Goal: Entertainment & Leisure: Consume media (video, audio)

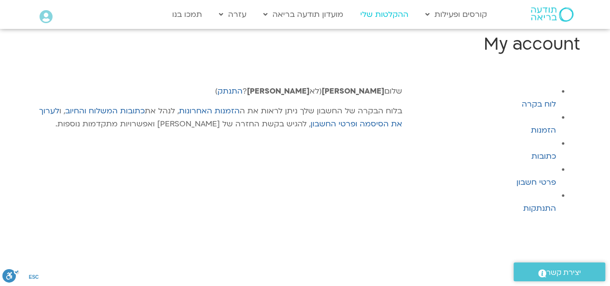
click at [390, 15] on link "ההקלטות שלי" at bounding box center [384, 14] width 58 height 18
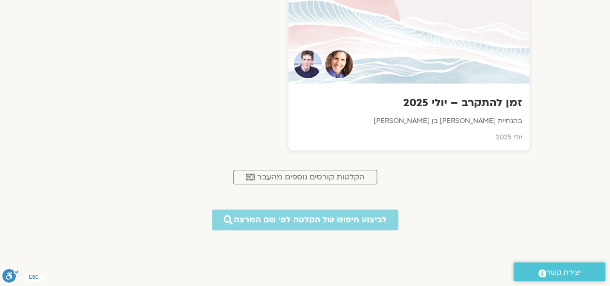
scroll to position [482, 0]
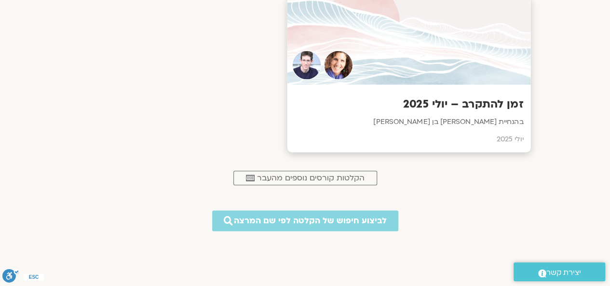
click at [408, 94] on div "זמן להתקרב – יולי 2025 בהנחיית שאנייה כהן בן חיים וערן טייכר יולי 2025" at bounding box center [408, 118] width 243 height 67
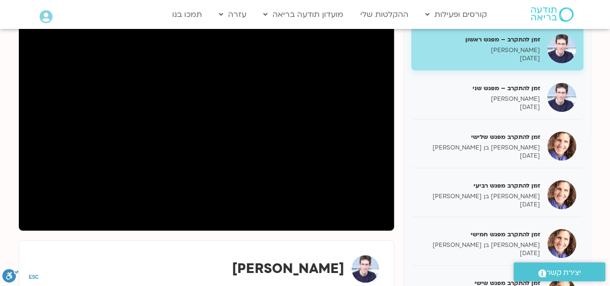
scroll to position [154, 0]
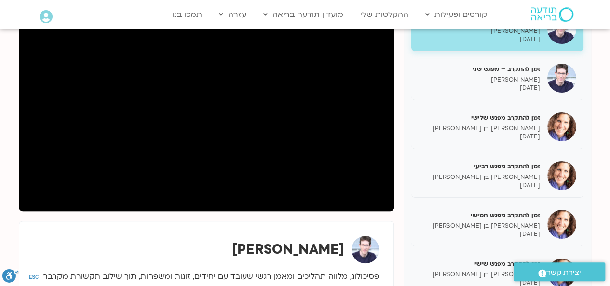
click at [401, 120] on div "זמן להתקרב – מפגש ראשון [PERSON_NAME] [DATE] זמן להתקרב – מפגש שני [PERSON_NAME…" at bounding box center [305, 200] width 572 height 400
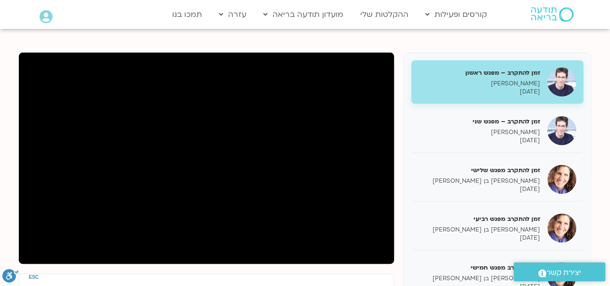
scroll to position [96, 0]
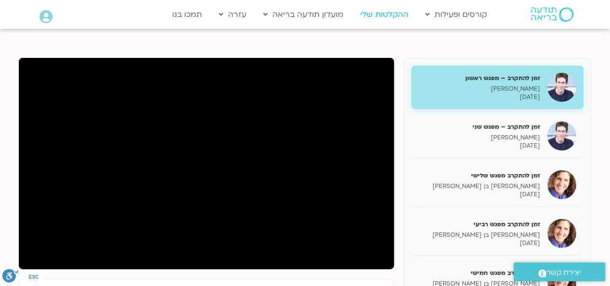
click at [380, 16] on link "ההקלטות שלי" at bounding box center [384, 14] width 58 height 18
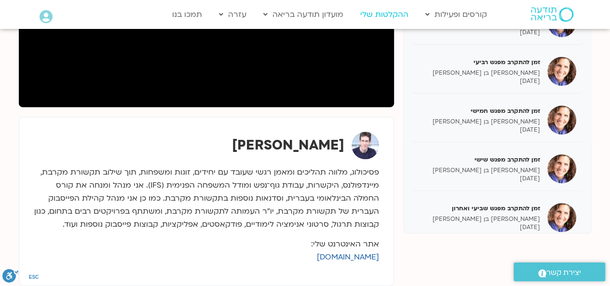
scroll to position [317, 0]
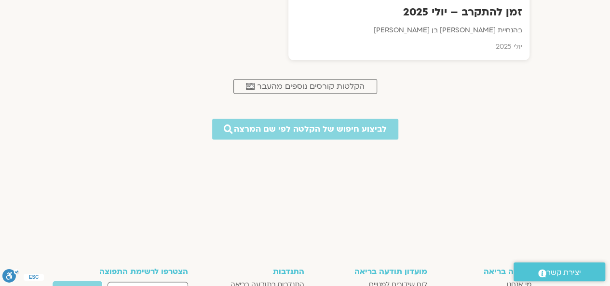
scroll to position [579, 0]
